Goal: Check status

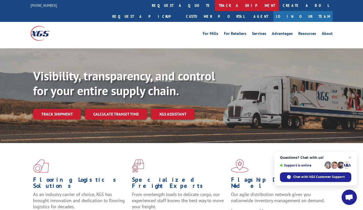
click at [215, 8] on link "track a shipment" at bounding box center [247, 5] width 64 height 11
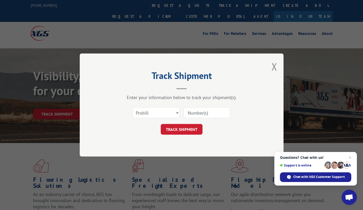
click at [194, 115] on input at bounding box center [206, 112] width 47 height 11
type input "17001728"
click at [163, 110] on select "Select category... Probill BOL PO" at bounding box center [156, 112] width 47 height 11
click at [175, 127] on button "TRACK SHIPMENT" at bounding box center [182, 129] width 42 height 11
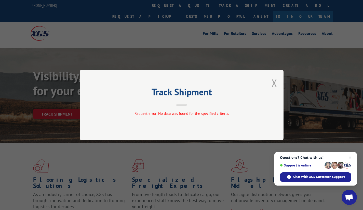
click at [274, 84] on button "Close modal" at bounding box center [274, 82] width 6 height 13
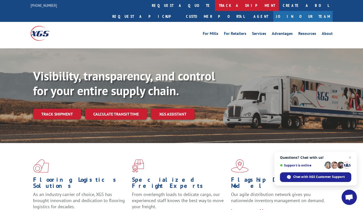
click at [215, 5] on link "track a shipment" at bounding box center [247, 5] width 64 height 11
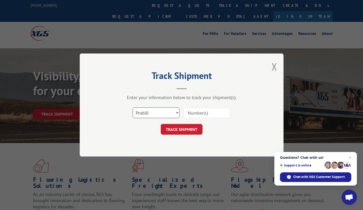
click at [153, 111] on select "Select category... Probill BOL PO" at bounding box center [156, 112] width 47 height 11
select select "bol"
click at [133, 107] on select "Select category... Probill BOL PO" at bounding box center [156, 112] width 47 height 11
click at [192, 113] on input at bounding box center [206, 112] width 47 height 11
type input "17001728"
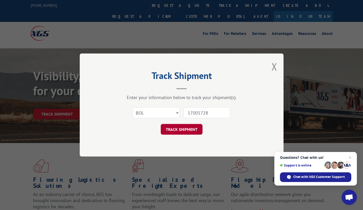
click at [182, 130] on button "TRACK SHIPMENT" at bounding box center [182, 129] width 42 height 11
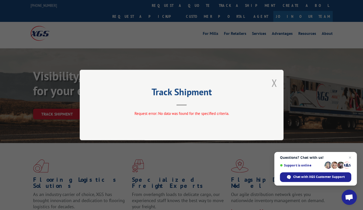
click at [273, 83] on button "Close modal" at bounding box center [274, 82] width 6 height 13
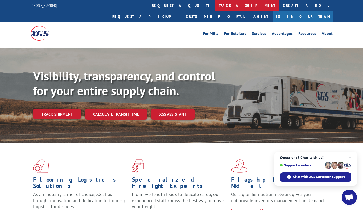
click at [215, 8] on link "track a shipment" at bounding box center [247, 5] width 64 height 11
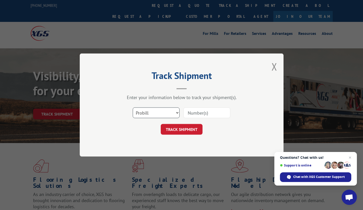
click at [155, 113] on select "Select category... Probill BOL PO" at bounding box center [156, 112] width 47 height 11
select select "po"
click at [133, 107] on select "Select category... Probill BOL PO" at bounding box center [156, 112] width 47 height 11
click at [195, 111] on input at bounding box center [206, 112] width 47 height 11
type input "17001728"
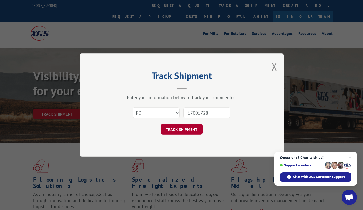
click at [179, 129] on button "TRACK SHIPMENT" at bounding box center [182, 129] width 42 height 11
